Goal: Information Seeking & Learning: Learn about a topic

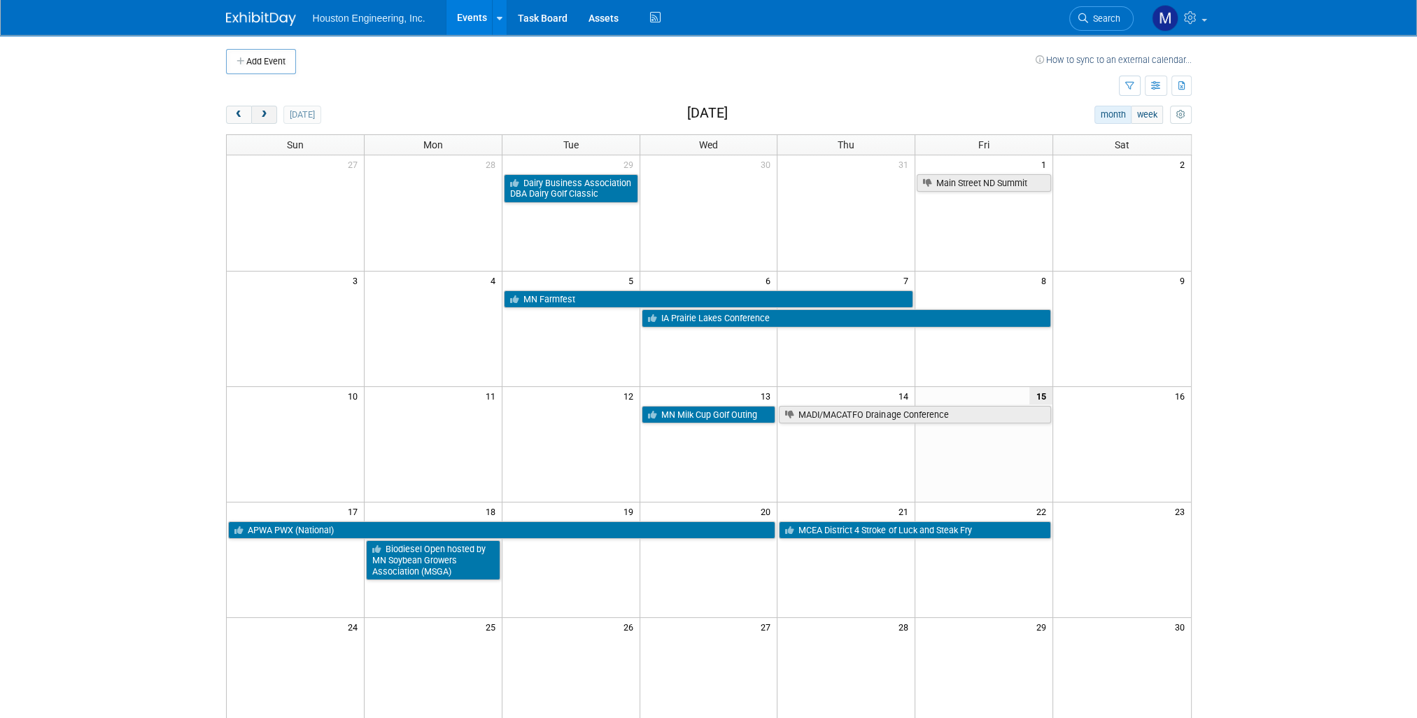
click at [266, 117] on span "next" at bounding box center [264, 115] width 10 height 9
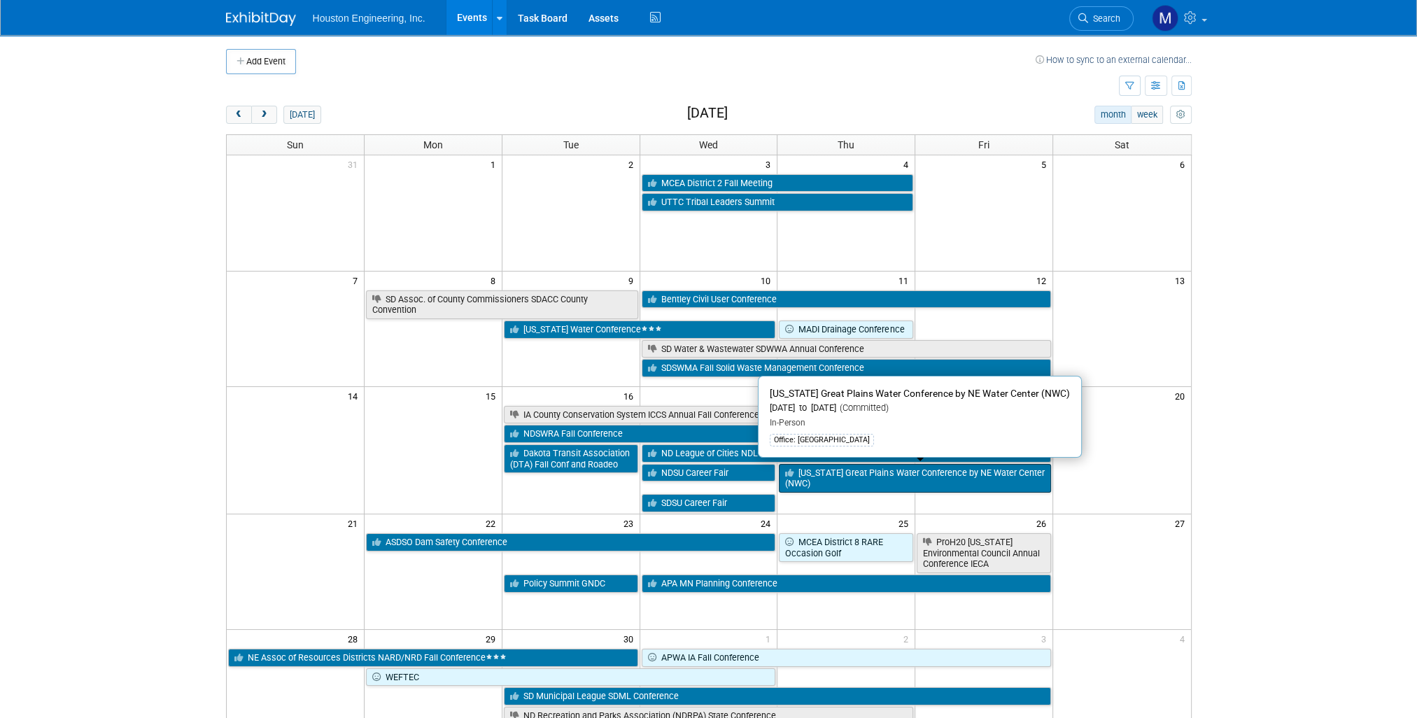
click at [834, 477] on link "[US_STATE] Great Plains Water Conference by NE Water Center (NWC)" at bounding box center [915, 478] width 272 height 29
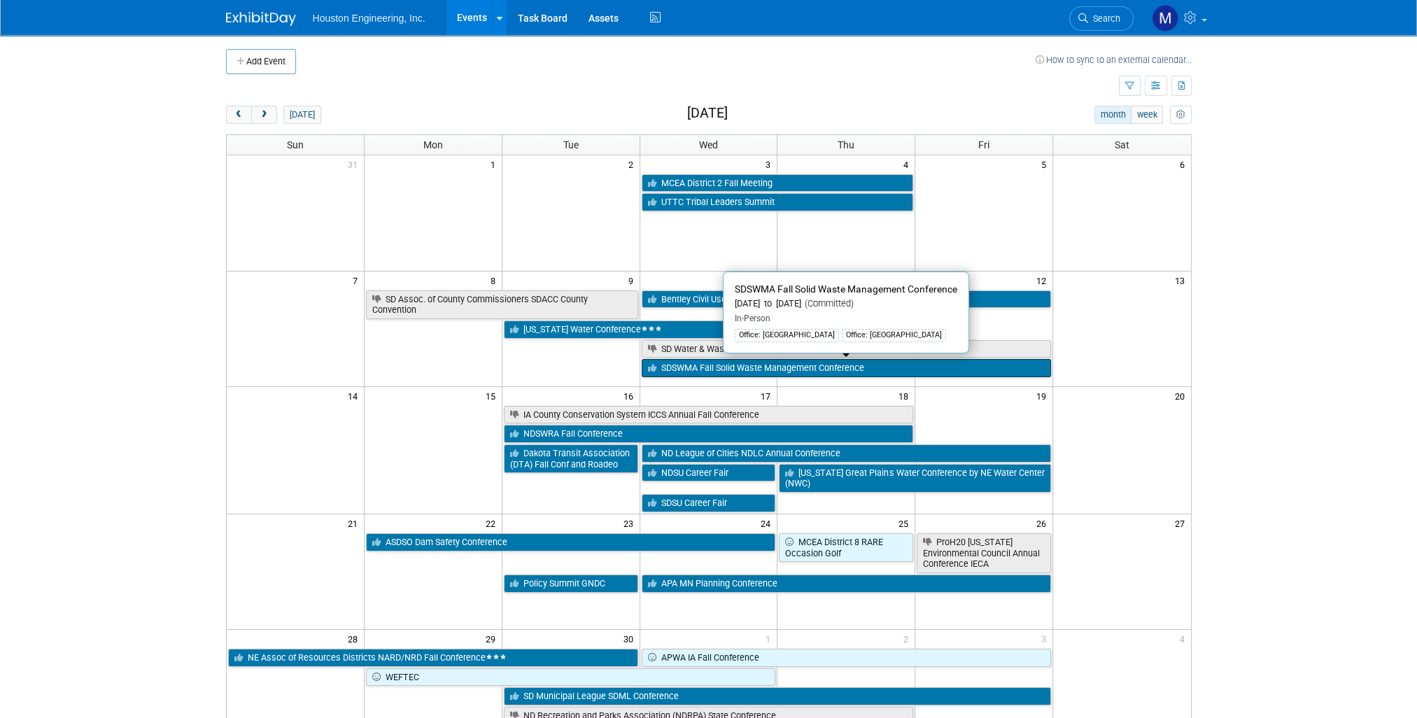
click at [680, 365] on link "SDSWMA Fall Solid Waste Management Conference" at bounding box center [847, 368] width 410 height 18
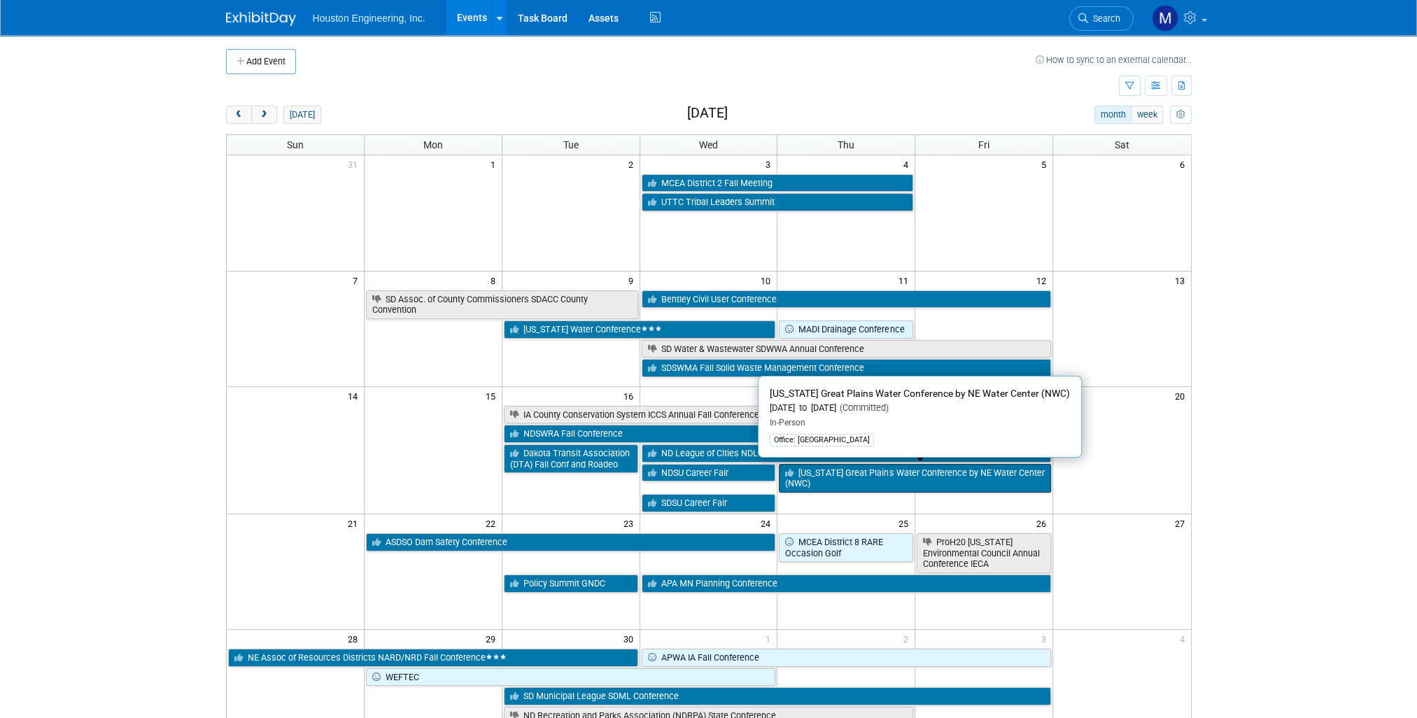
click at [820, 481] on link "[US_STATE] Great Plains Water Conference by NE Water Center (NWC)" at bounding box center [915, 478] width 272 height 29
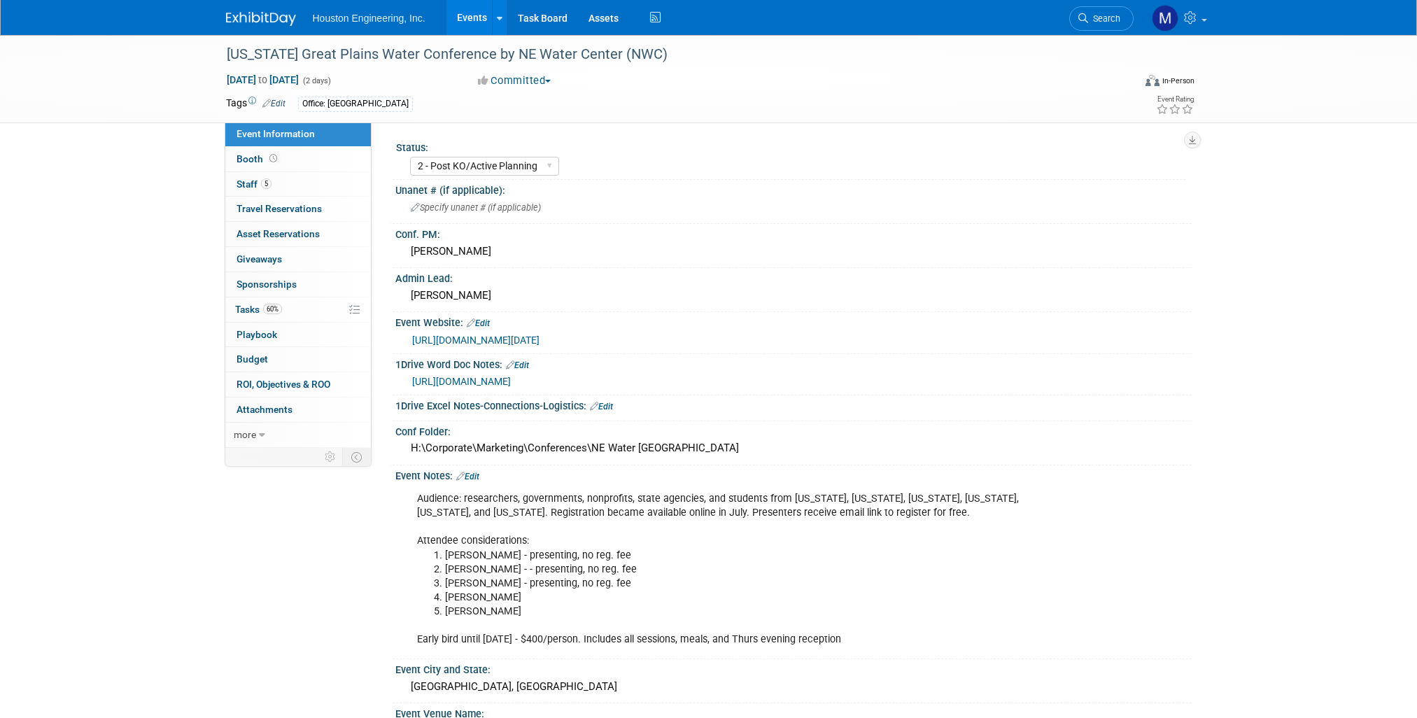
select select "2 - Post KO/Active Planning"
select select "Yes"
select select "Water Resources"
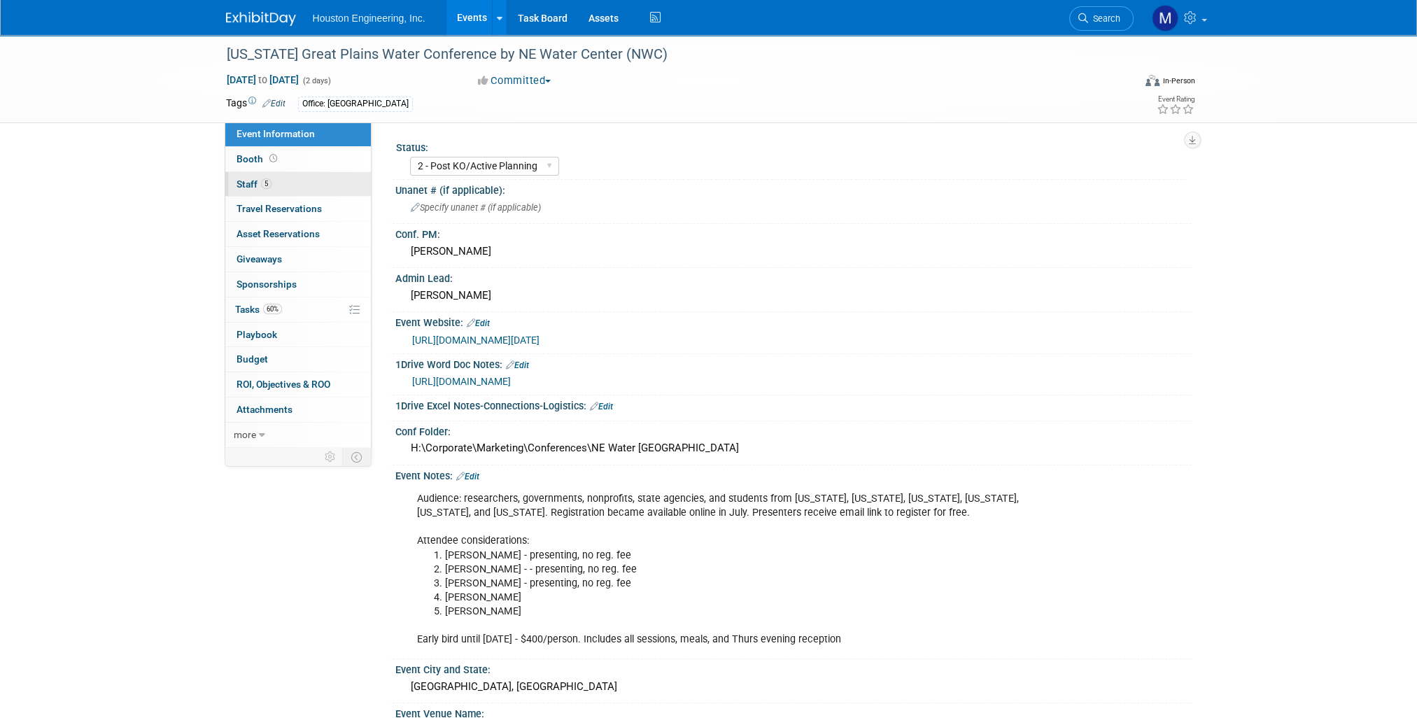
click at [239, 192] on link "5 Staff 5" at bounding box center [298, 184] width 146 height 24
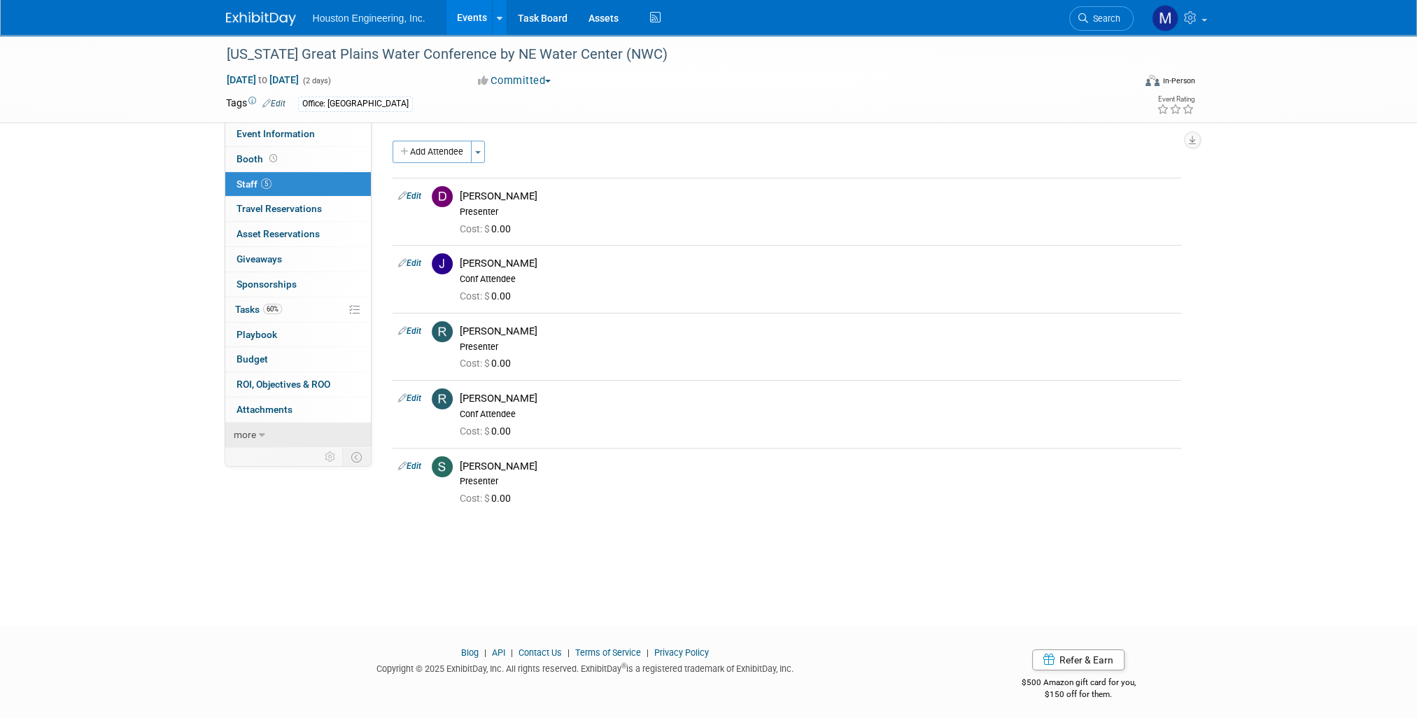
click at [255, 429] on link "more" at bounding box center [298, 435] width 146 height 24
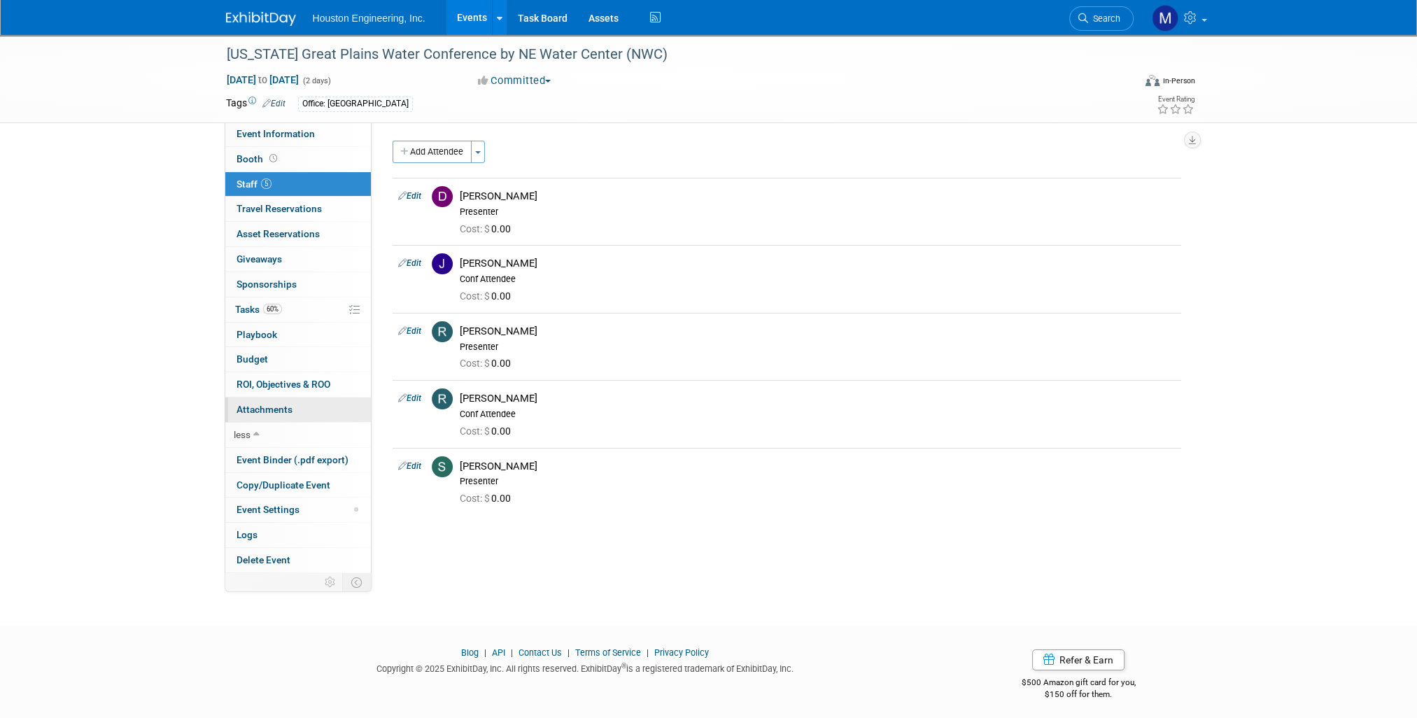
click at [260, 414] on link "0 Attachments 0" at bounding box center [298, 410] width 146 height 24
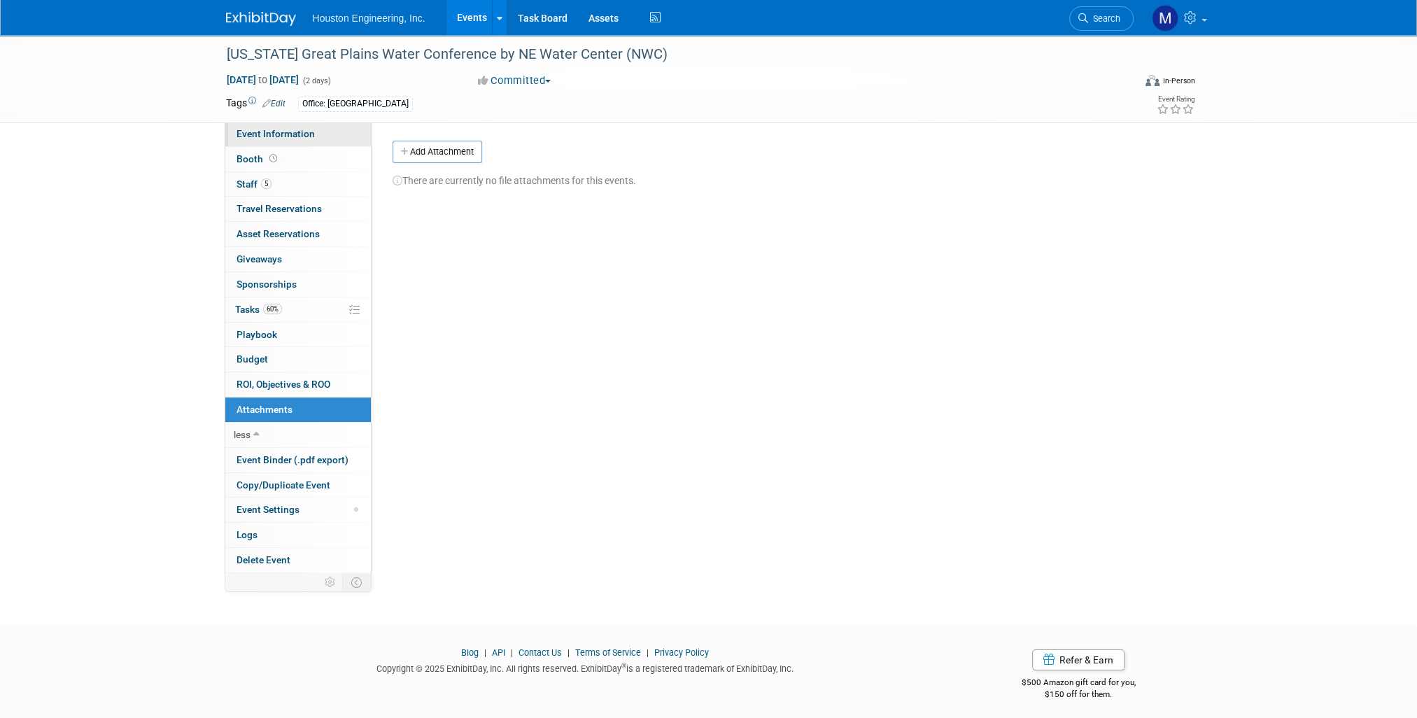
click at [253, 138] on span "Event Information" at bounding box center [276, 133] width 78 height 11
select select "2 - Post KO/Active Planning"
select select "Yes"
select select "Water Resources"
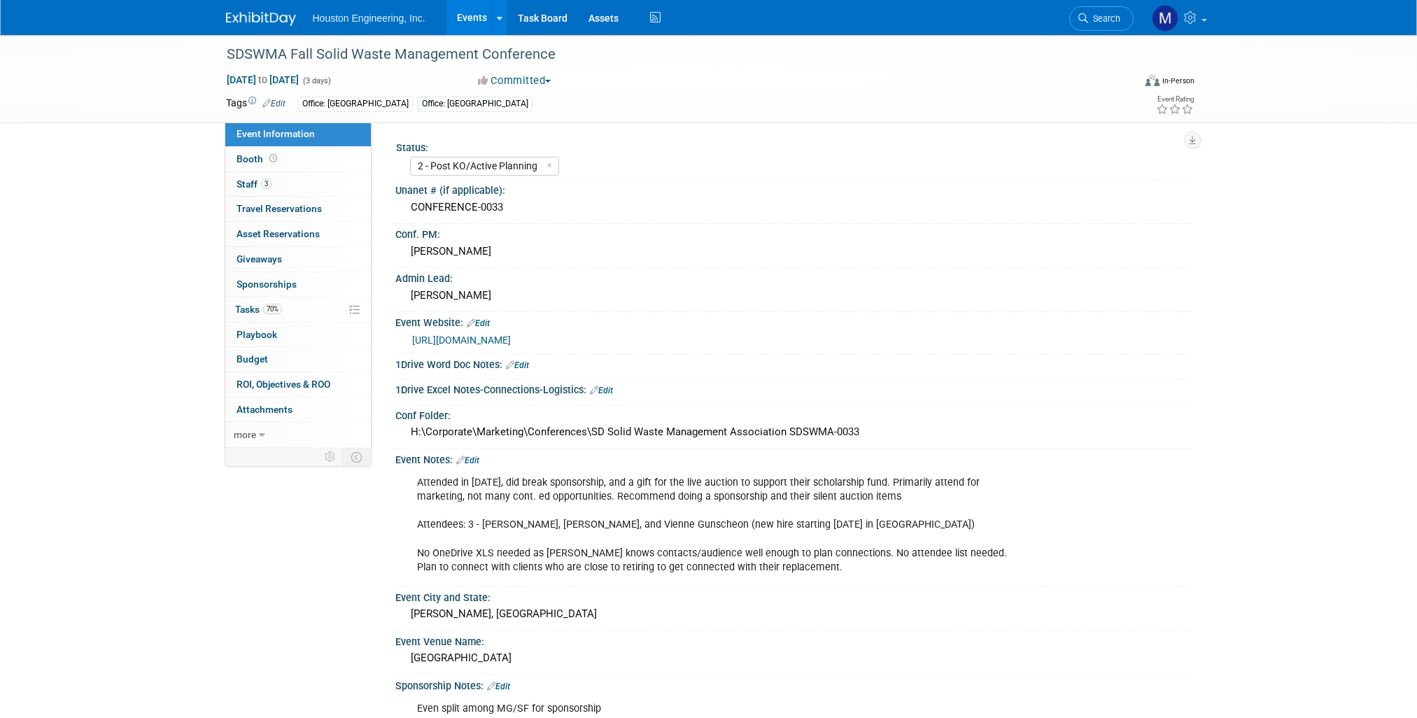
select select "2 - Post KO/Active Planning"
select select "No"
select select "Multi-sector/Any/All"
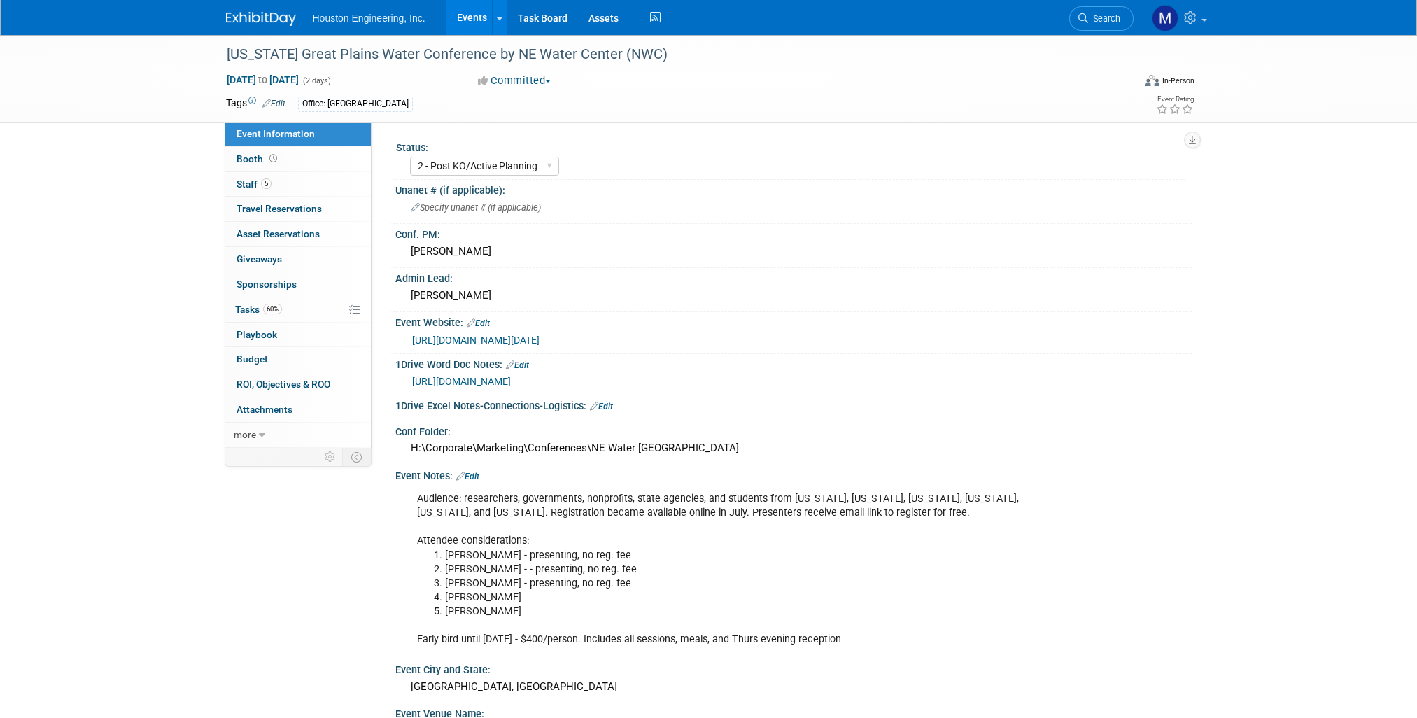
select select "2 - Post KO/Active Planning"
select select "Yes"
select select "Water Resources"
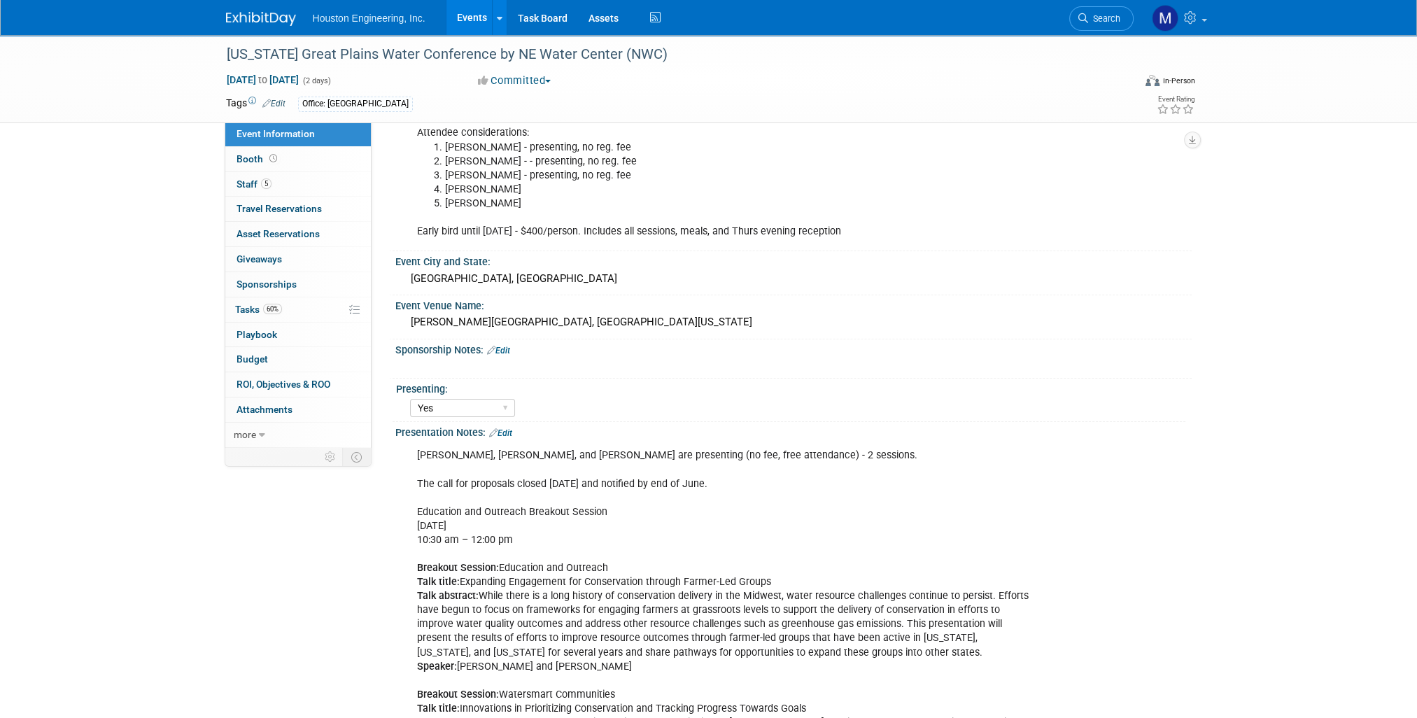
scroll to position [490, 0]
